Goal: Find specific page/section: Find specific page/section

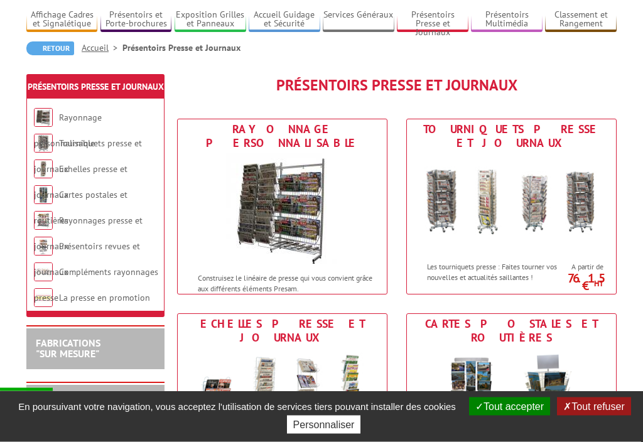
scroll to position [105, 0]
click at [247, 176] on img at bounding box center [282, 209] width 113 height 113
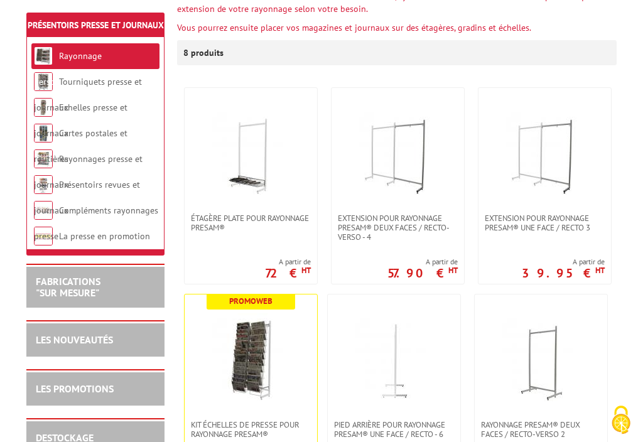
scroll to position [230, 0]
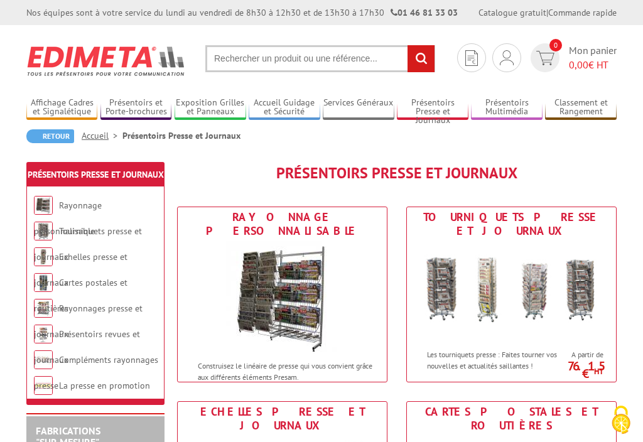
click at [224, 56] on input "text" at bounding box center [320, 58] width 230 height 27
type input "Paniers"
click at [421, 58] on input "rechercher" at bounding box center [421, 58] width 27 height 27
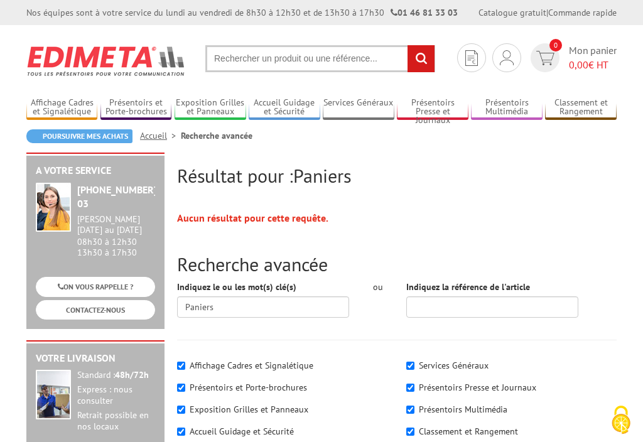
click at [496, 99] on link "Présentoirs Multimédia" at bounding box center [506, 107] width 71 height 21
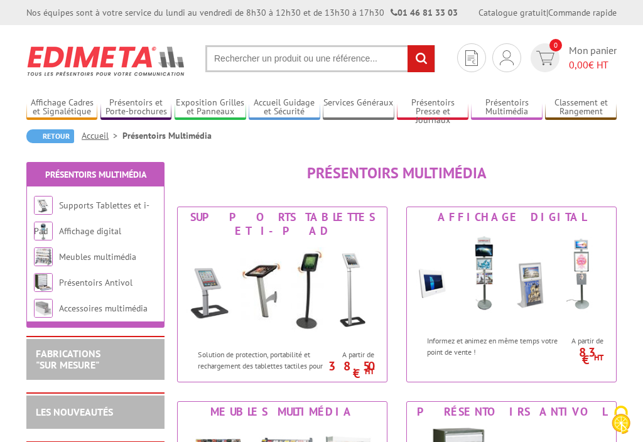
click at [223, 60] on input "text" at bounding box center [320, 58] width 230 height 27
click at [55, 102] on link "Affichage Cadres et Signalétique" at bounding box center [61, 107] width 71 height 21
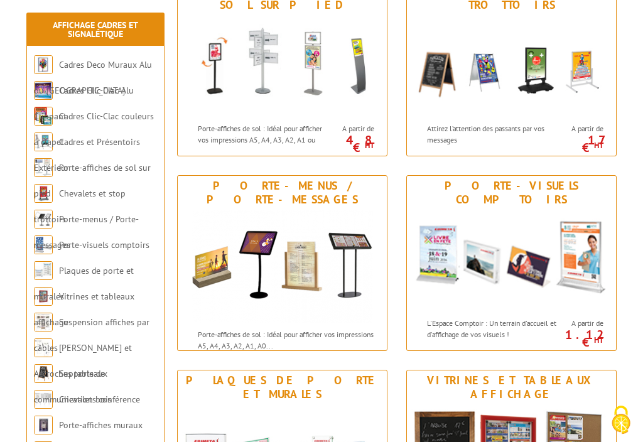
scroll to position [615, 0]
